Goal: Information Seeking & Learning: Learn about a topic

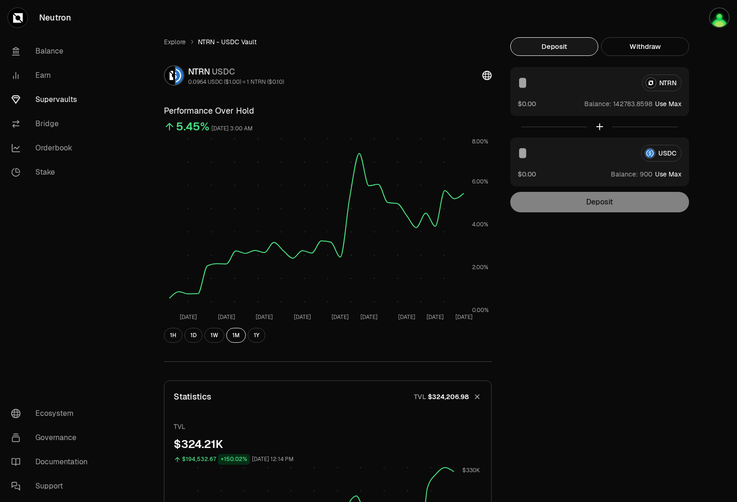
click at [50, 94] on link "Supervaults" at bounding box center [52, 99] width 97 height 24
click at [55, 100] on link "Supervaults" at bounding box center [52, 99] width 97 height 24
click at [174, 41] on link "Explore" at bounding box center [175, 41] width 22 height 9
click at [51, 95] on link "Supervaults" at bounding box center [52, 99] width 97 height 24
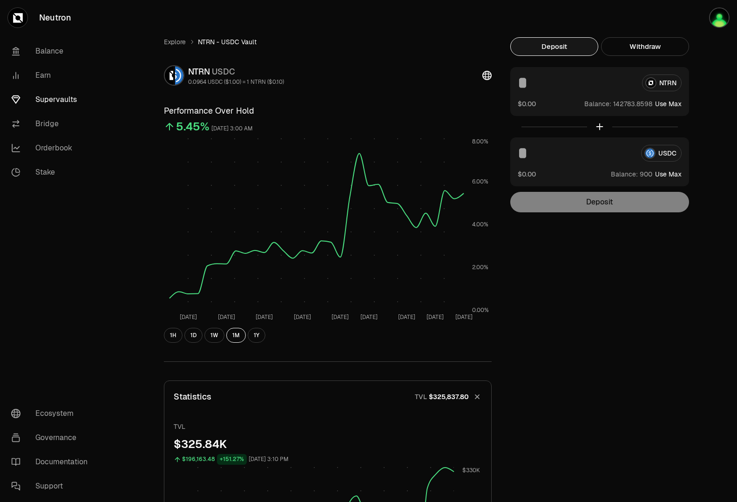
click at [51, 95] on link "Supervaults" at bounding box center [52, 99] width 97 height 24
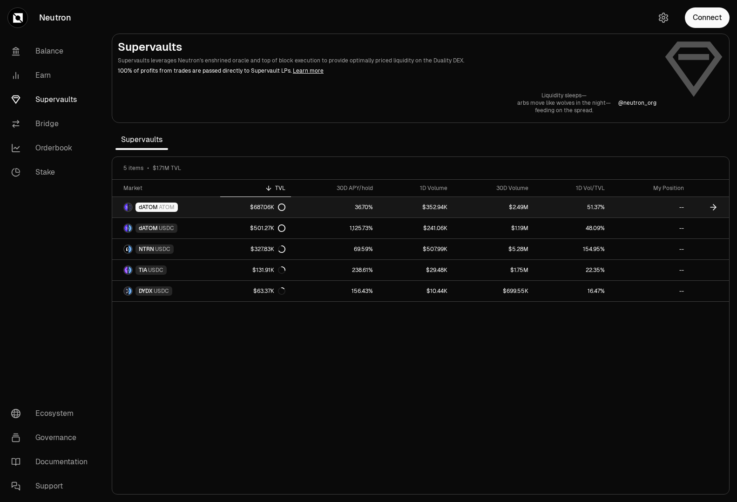
click at [154, 210] on span "dATOM" at bounding box center [148, 206] width 19 height 7
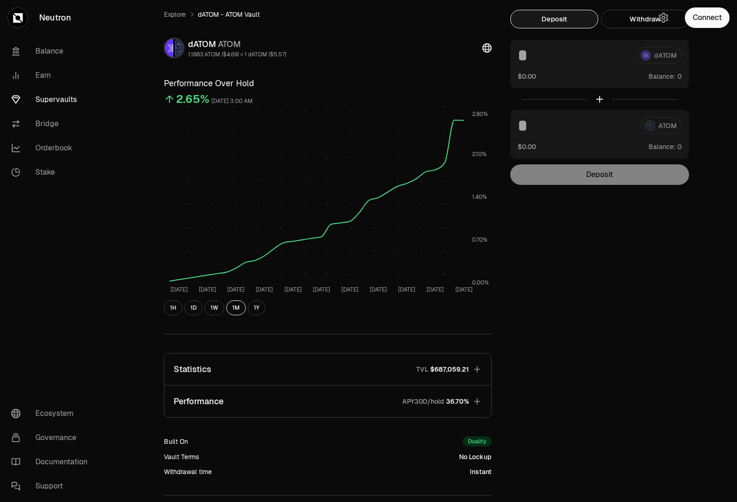
scroll to position [27, 0]
click at [172, 18] on link "Explore" at bounding box center [175, 15] width 22 height 9
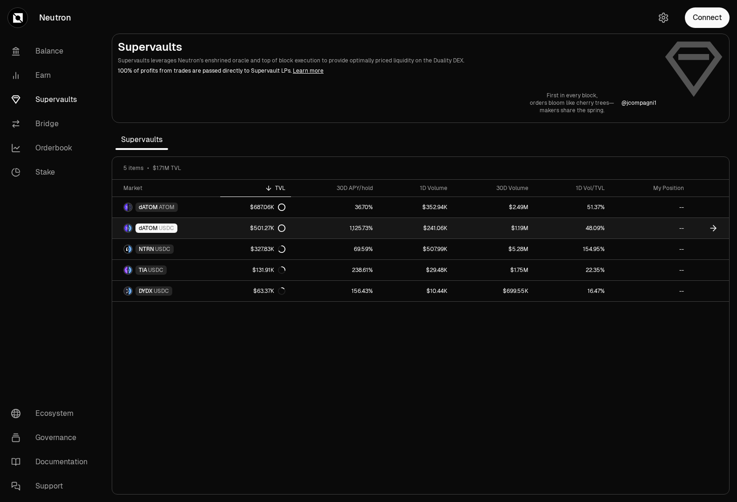
click at [355, 234] on link "1,125.73%" at bounding box center [334, 228] width 87 height 20
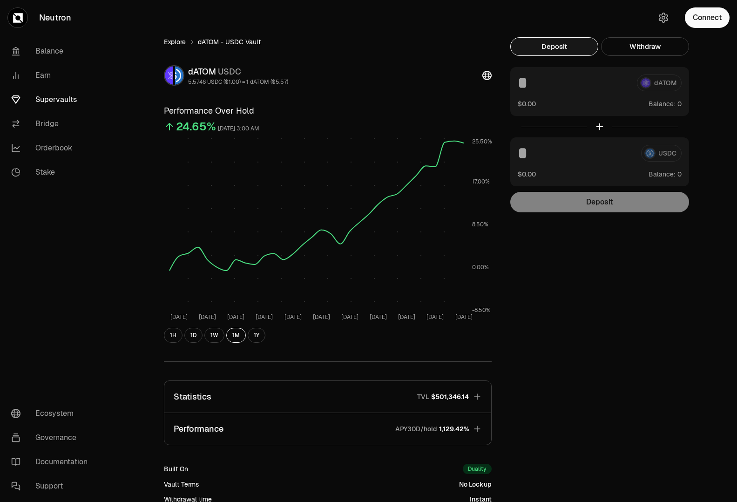
click at [178, 40] on link "Explore" at bounding box center [175, 41] width 22 height 9
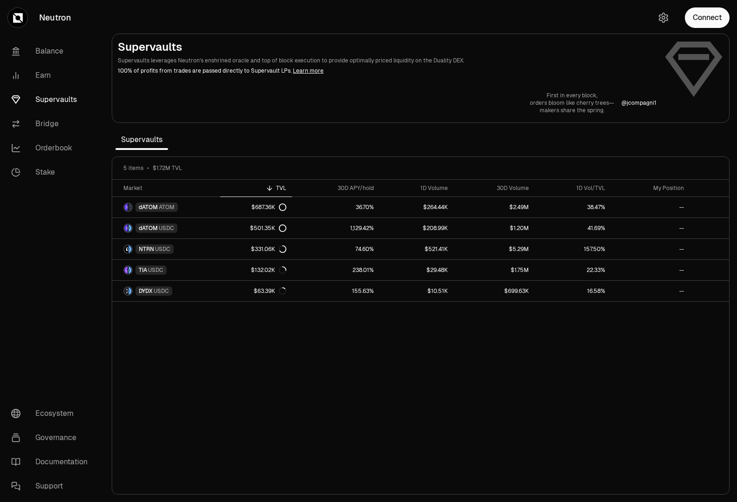
click at [433, 362] on div "Market TVL 30D APY/hold 1D Volume 30D Volume 1D Vol/TVL My Position dATOM ATOM …" at bounding box center [420, 337] width 617 height 315
